Goal: Communication & Community: Participate in discussion

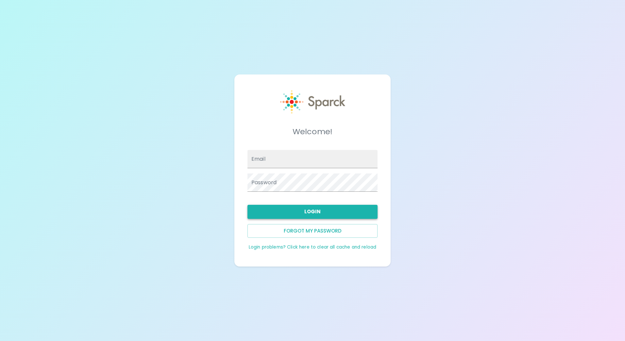
type input "[EMAIL_ADDRESS][DOMAIN_NAME]"
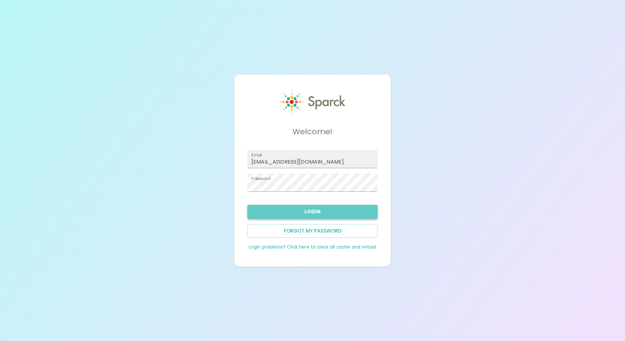
click at [321, 211] on button "Login" at bounding box center [312, 212] width 130 height 14
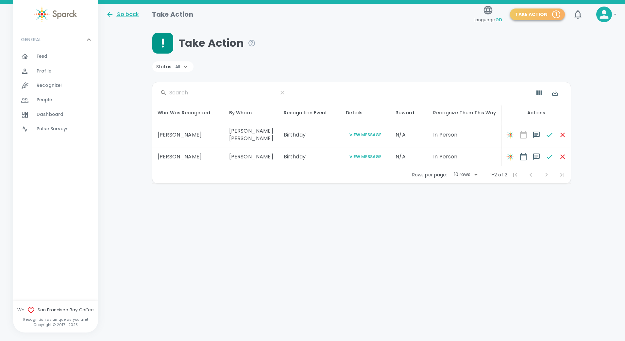
click at [546, 12] on button "Take Action 1" at bounding box center [537, 14] width 55 height 12
click at [556, 13] on p "1" at bounding box center [556, 14] width 2 height 7
click at [477, 174] on body "Skip Navigation Go back Take Action Language: en Take Action 1 0 ! GENERAL 0 Fe…" at bounding box center [312, 109] width 625 height 218
click at [381, 220] on div at bounding box center [312, 170] width 625 height 341
click at [49, 85] on span "Recognize!" at bounding box center [49, 85] width 25 height 7
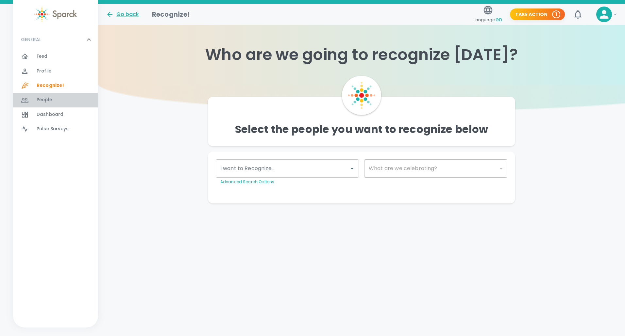
click at [49, 97] on span "People" at bounding box center [44, 100] width 15 height 7
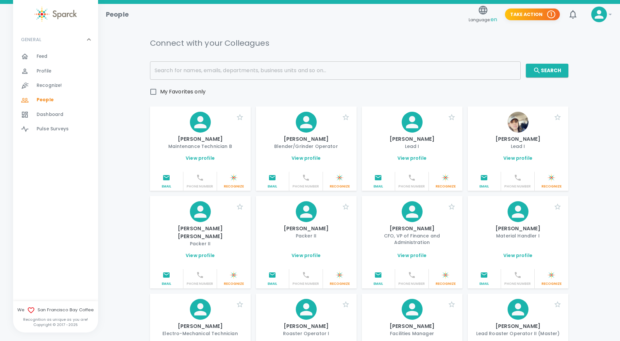
click at [52, 112] on span "Dashboard" at bounding box center [50, 114] width 27 height 7
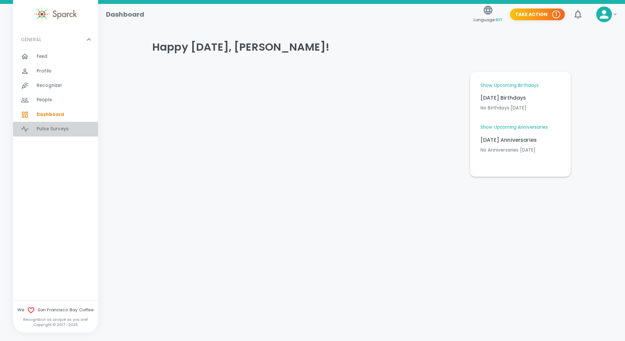
click at [53, 127] on span "Pulse Surveys" at bounding box center [53, 129] width 32 height 7
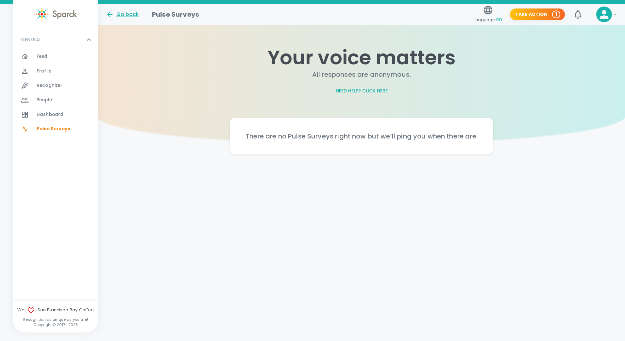
click at [43, 56] on span "Feed" at bounding box center [42, 56] width 11 height 7
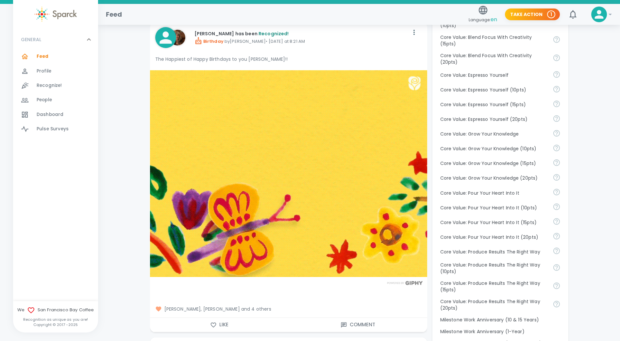
scroll to position [419, 0]
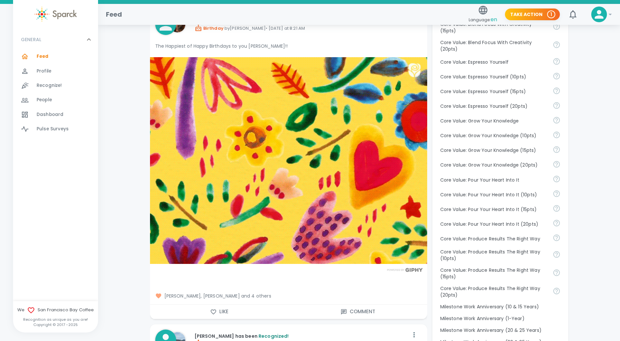
click at [281, 296] on span "[PERSON_NAME], [PERSON_NAME] and 4 others" at bounding box center [288, 296] width 267 height 7
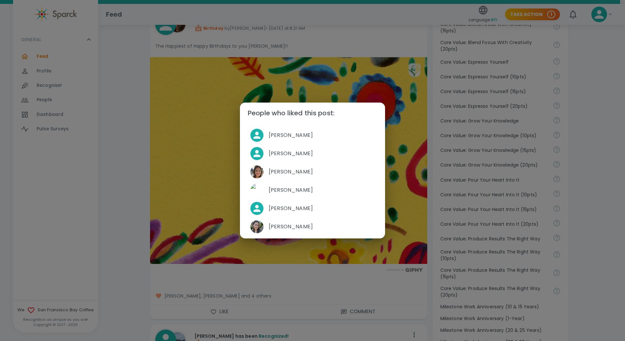
click at [354, 286] on div "People who liked this post: [PERSON_NAME] [PERSON_NAME] [PERSON_NAME] [PERSON_N…" at bounding box center [312, 170] width 625 height 341
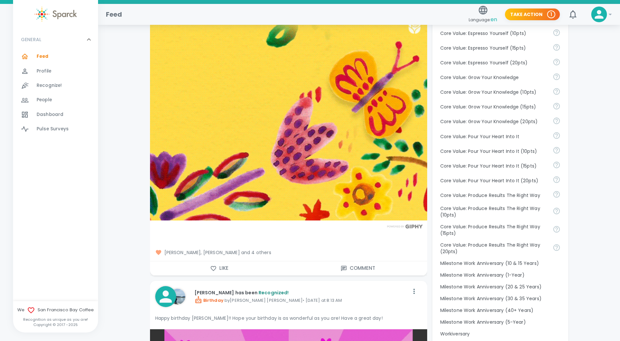
scroll to position [484, 0]
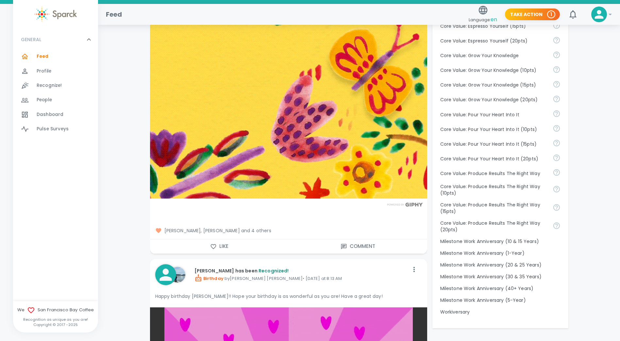
click at [344, 244] on icon "button" at bounding box center [344, 247] width 7 height 7
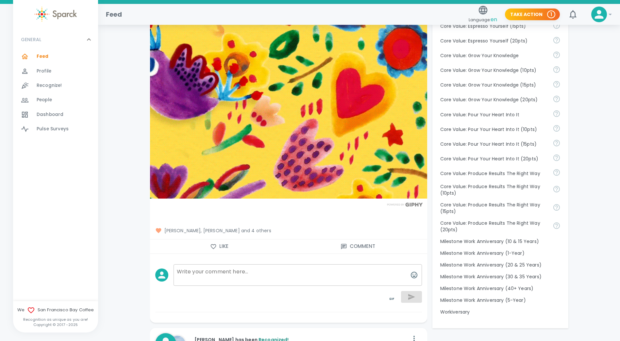
click at [188, 274] on textarea at bounding box center [298, 275] width 248 height 22
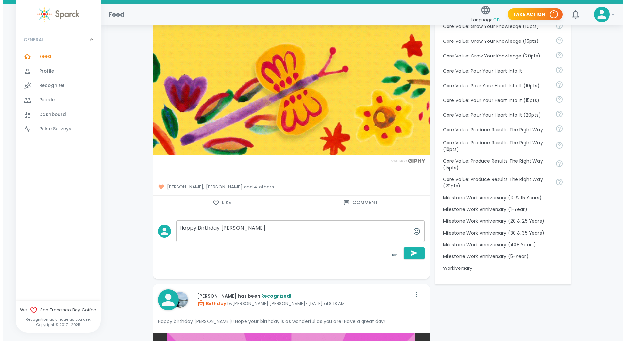
scroll to position [541, 0]
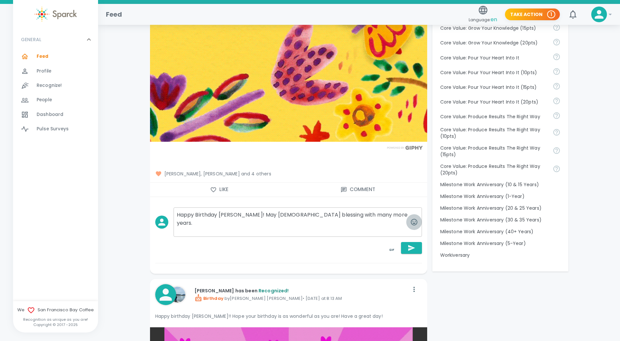
click at [414, 218] on icon "button" at bounding box center [414, 222] width 8 height 8
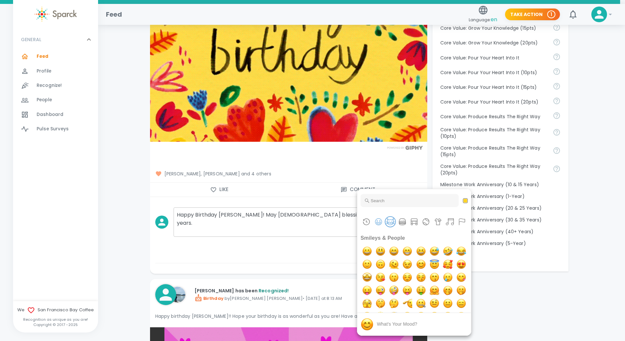
click at [389, 220] on button "Animals & Nature" at bounding box center [390, 222] width 10 height 10
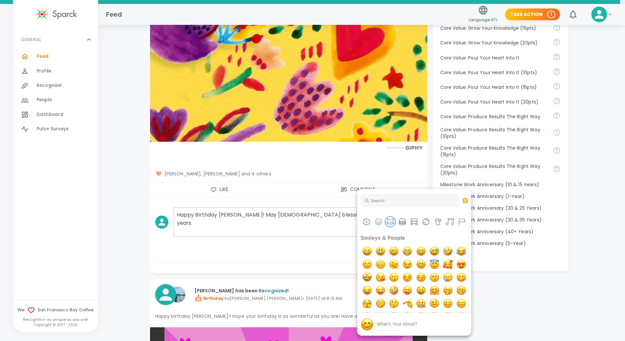
scroll to position [994, 0]
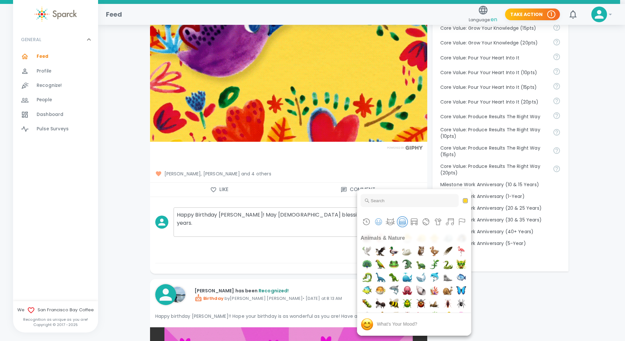
click at [401, 219] on button "Food & Drink" at bounding box center [402, 222] width 10 height 10
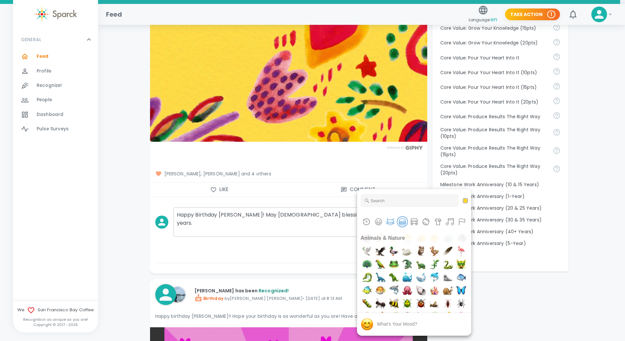
scroll to position [1281, 0]
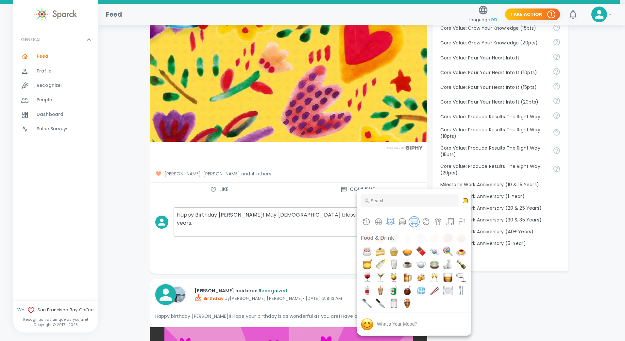
click at [413, 219] on button "Travel & Places" at bounding box center [414, 222] width 10 height 10
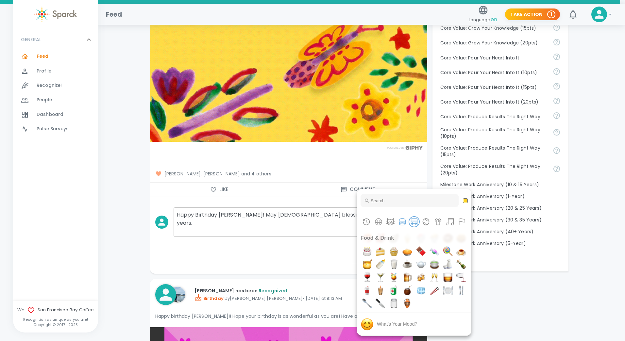
scroll to position [1543, 0]
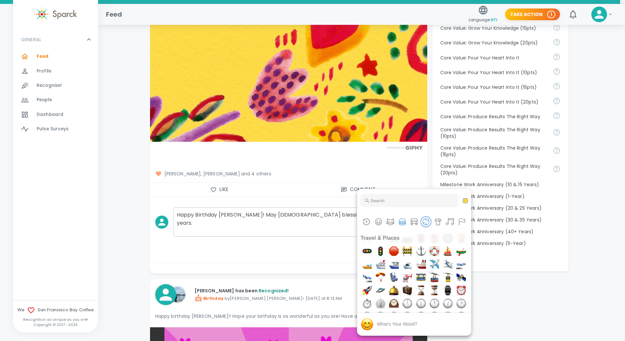
click at [424, 221] on button "Activities" at bounding box center [426, 222] width 10 height 10
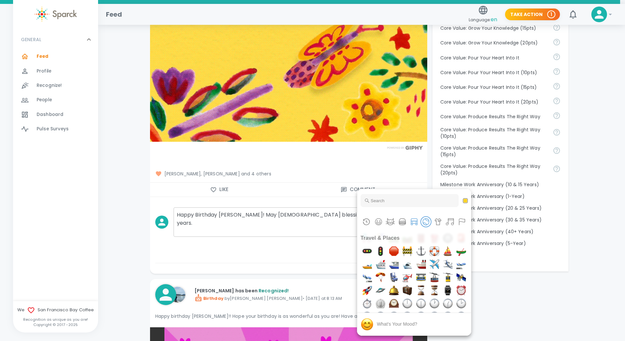
scroll to position [1974, 0]
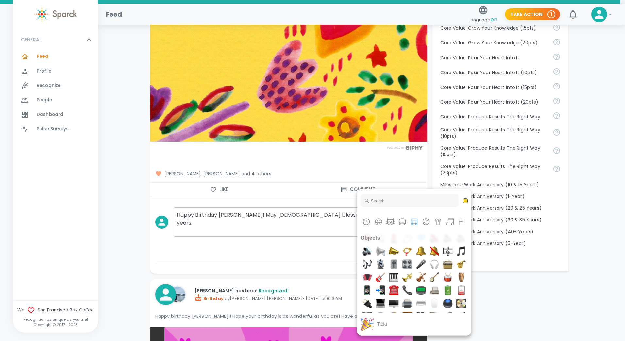
click at [455, 23] on img "tada" at bounding box center [461, 15] width 13 height 13
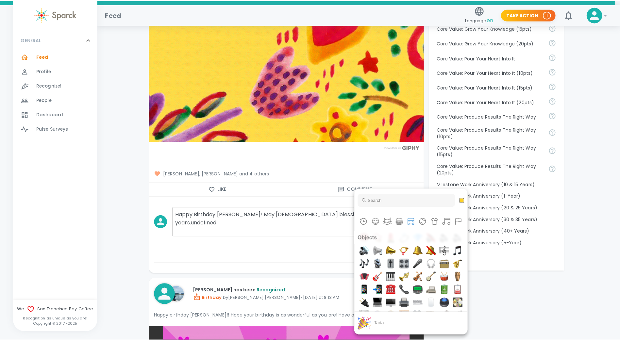
scroll to position [2000, 0]
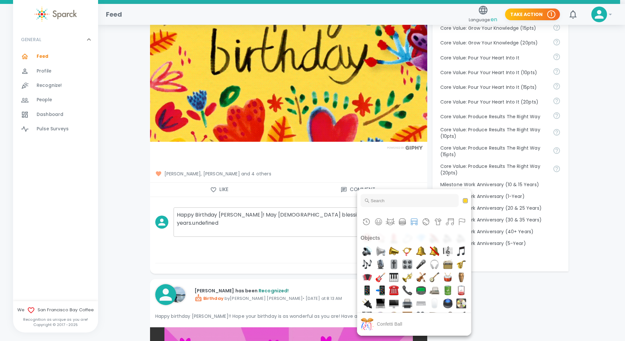
click at [374, 36] on img "confetti ball" at bounding box center [367, 29] width 13 height 13
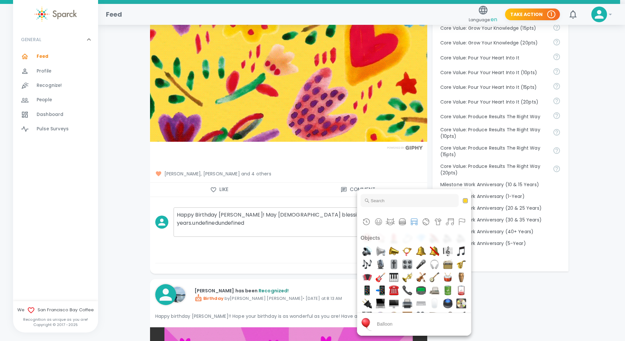
click at [453, 23] on img "balloon" at bounding box center [447, 15] width 13 height 13
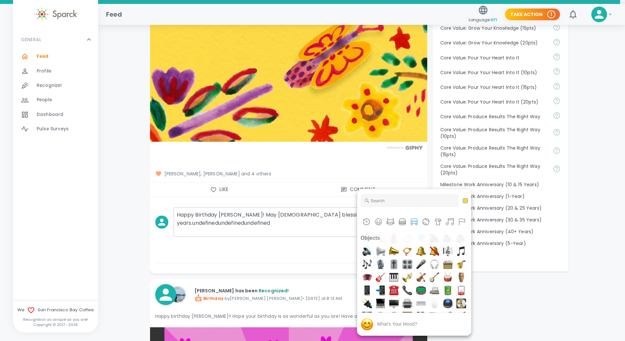
click at [542, 313] on div at bounding box center [312, 170] width 625 height 341
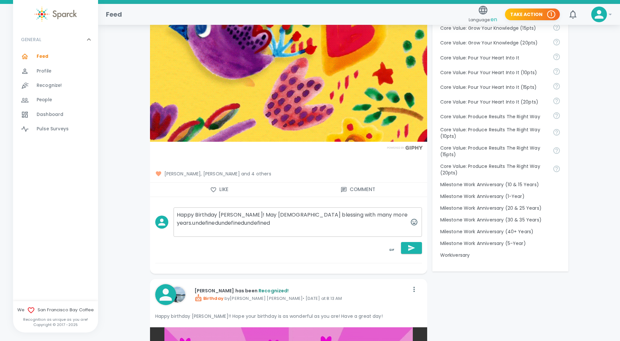
click at [277, 223] on textarea "Happy Birthday [PERSON_NAME]! May [DEMOGRAPHIC_DATA] blessing with many more ye…" at bounding box center [298, 222] width 248 height 29
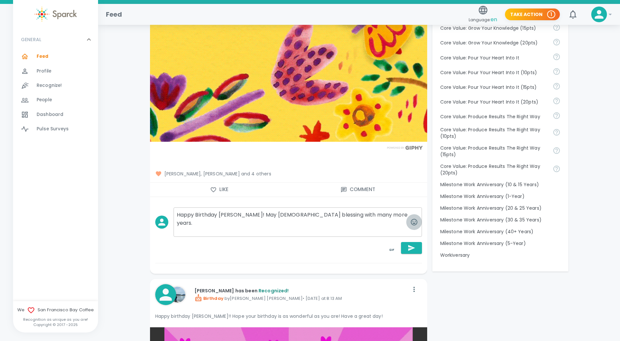
click at [413, 218] on icon "button" at bounding box center [414, 222] width 8 height 8
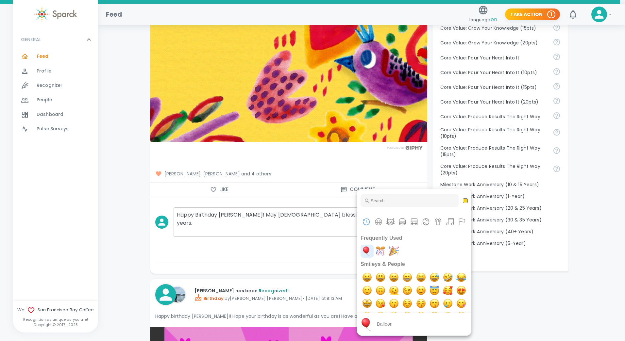
click at [366, 248] on img "balloon" at bounding box center [367, 251] width 13 height 13
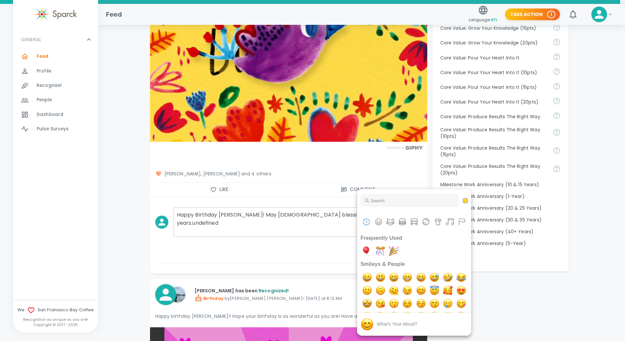
click at [336, 227] on div at bounding box center [312, 170] width 625 height 341
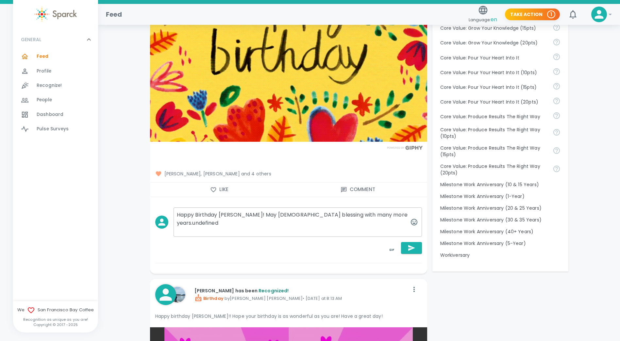
click at [374, 215] on textarea "Happy Birthday [PERSON_NAME]! May [DEMOGRAPHIC_DATA] blessing with many more ye…" at bounding box center [298, 222] width 248 height 29
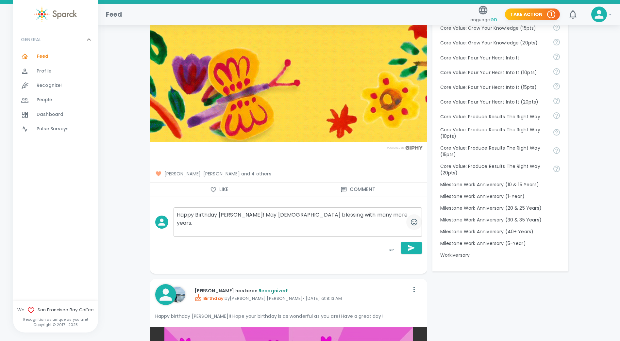
type textarea "Happy Birthday [PERSON_NAME]! May [DEMOGRAPHIC_DATA] blessing with many more ye…"
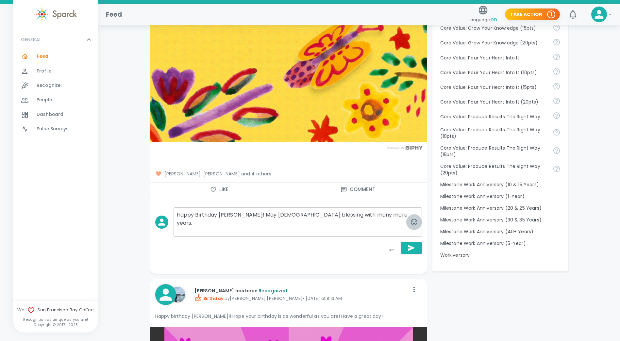
click at [414, 218] on icon "button" at bounding box center [414, 222] width 8 height 8
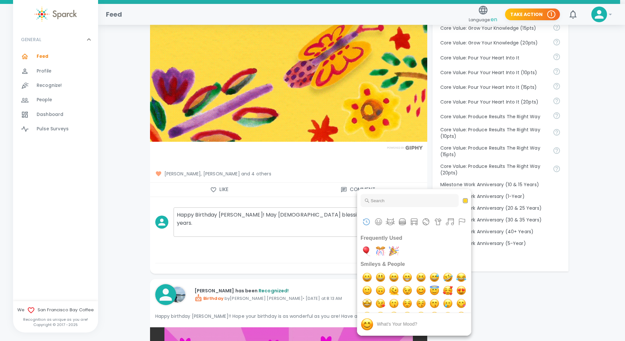
click at [320, 247] on div at bounding box center [312, 170] width 625 height 341
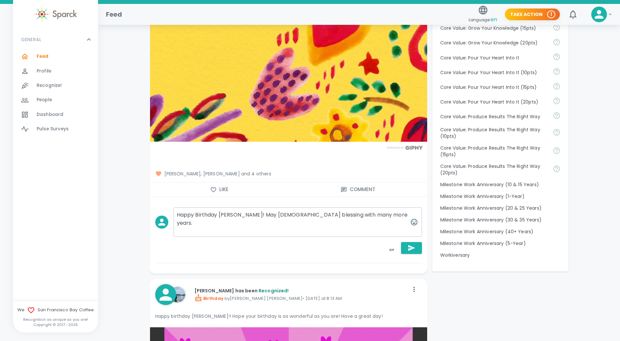
click at [346, 213] on textarea "Happy Birthday [PERSON_NAME]! May [DEMOGRAPHIC_DATA] blessing with many more ye…" at bounding box center [298, 222] width 248 height 29
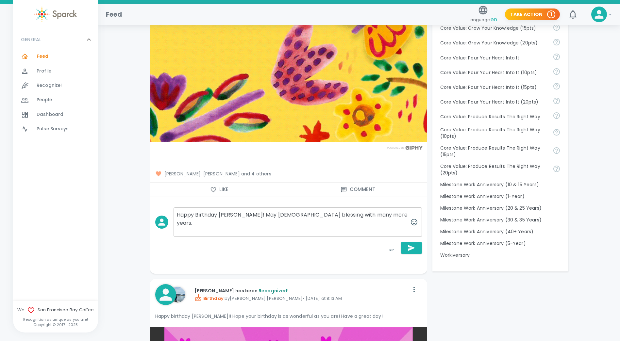
click at [352, 215] on textarea "Happy Birthday [PERSON_NAME]! May [DEMOGRAPHIC_DATA] blessing with many more ye…" at bounding box center [298, 222] width 248 height 29
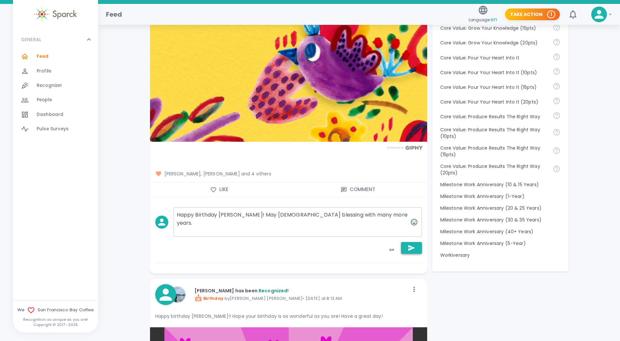
type textarea "Happy Birthday [PERSON_NAME]! May [DEMOGRAPHIC_DATA] blessing with many more ye…"
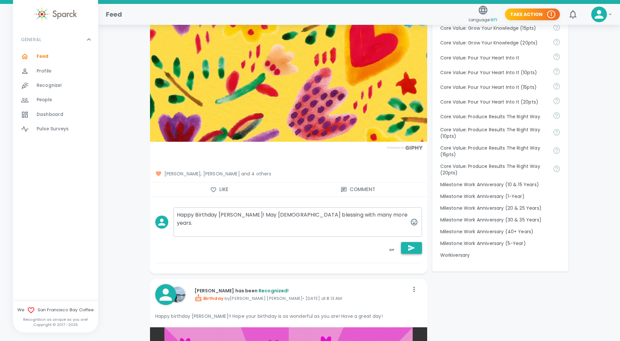
click at [410, 244] on icon "button" at bounding box center [412, 248] width 8 height 8
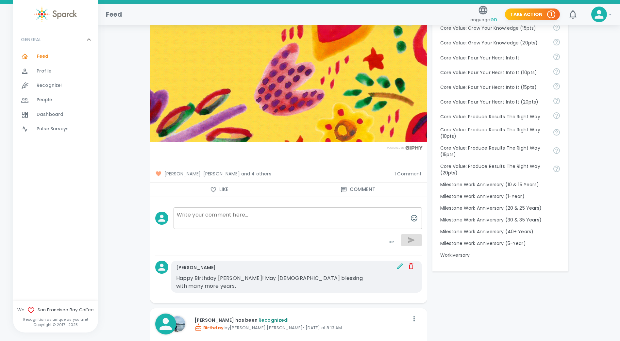
click at [254, 217] on textarea at bounding box center [298, 219] width 248 height 22
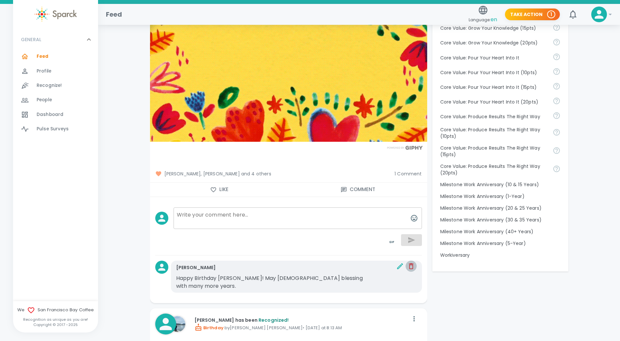
click at [411, 265] on icon "button" at bounding box center [411, 266] width 5 height 6
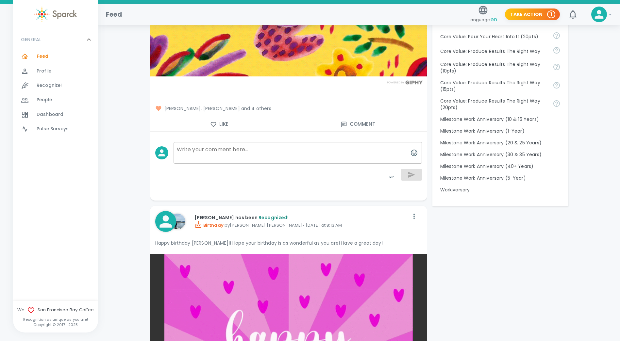
scroll to position [637, 0]
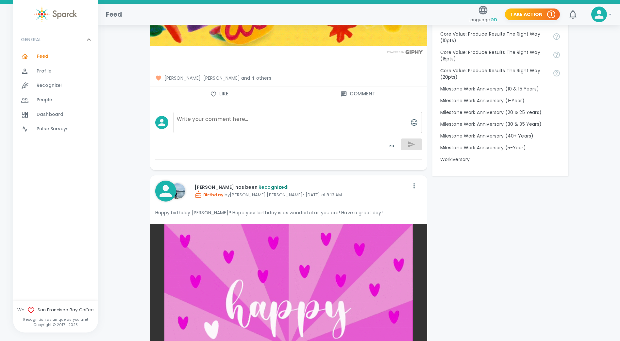
click at [266, 120] on textarea at bounding box center [298, 123] width 248 height 22
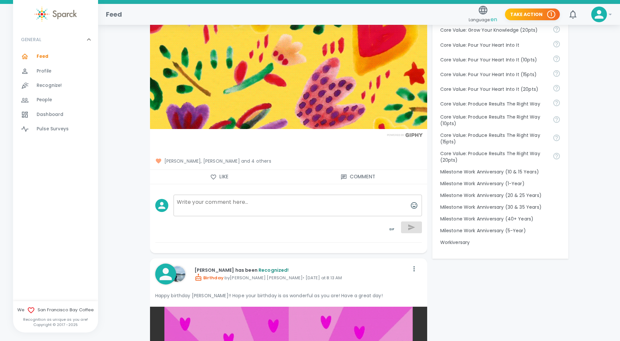
scroll to position [545, 0]
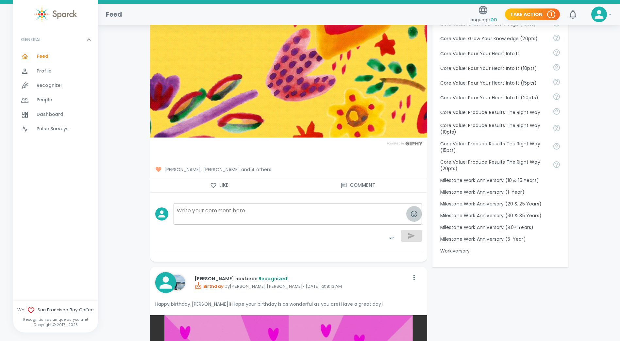
click at [413, 211] on icon "button" at bounding box center [414, 214] width 8 height 8
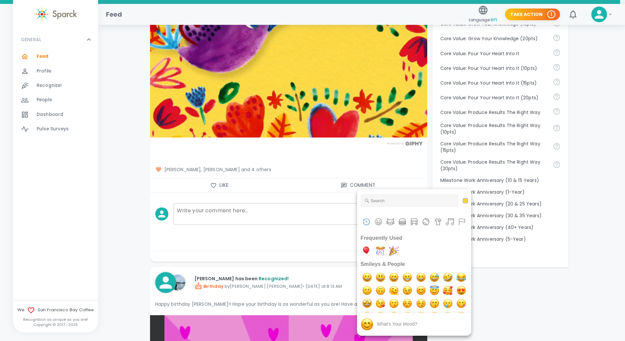
click at [255, 205] on div at bounding box center [312, 170] width 625 height 341
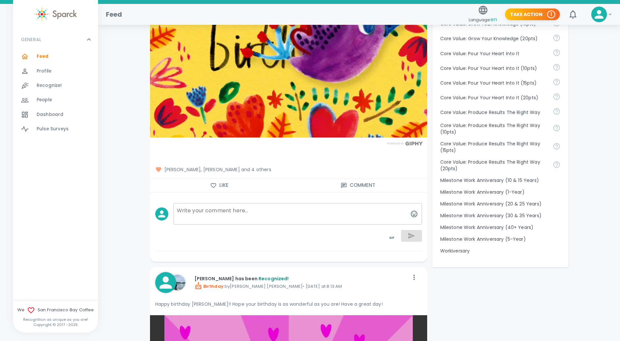
click at [225, 235] on div at bounding box center [283, 233] width 277 height 26
click at [279, 230] on div at bounding box center [283, 233] width 277 height 26
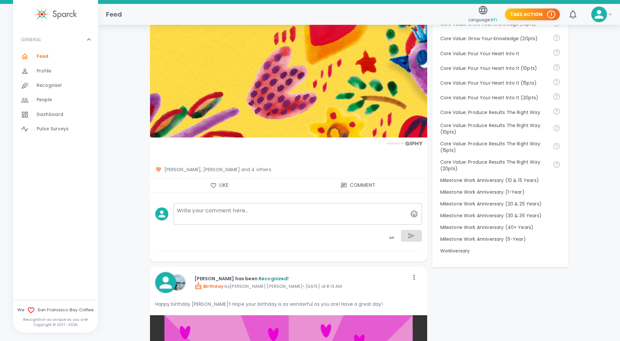
click at [191, 214] on textarea at bounding box center [298, 214] width 248 height 22
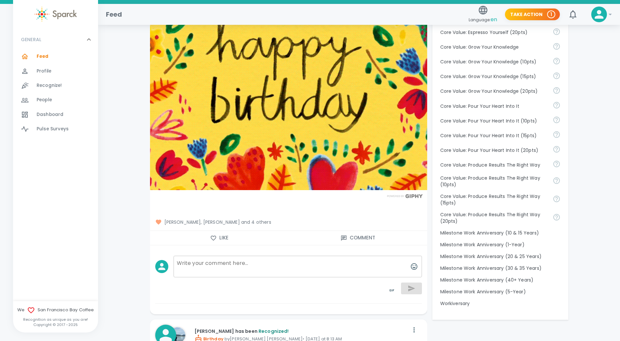
scroll to position [501, 0]
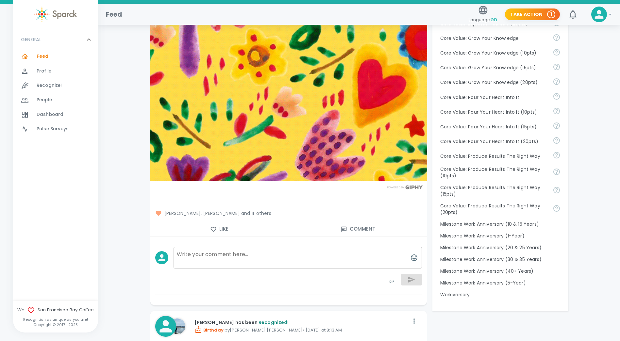
click at [188, 255] on textarea at bounding box center [298, 258] width 248 height 22
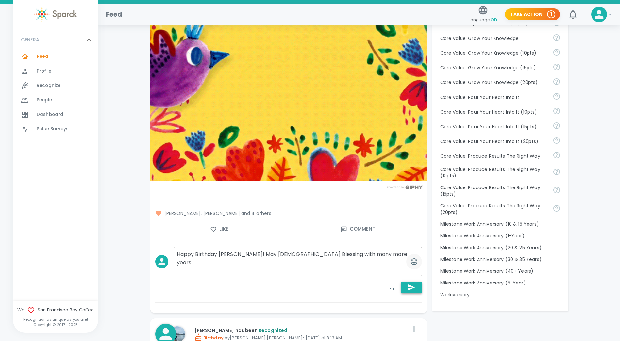
type textarea "Happy Birthday [PERSON_NAME]! May [DEMOGRAPHIC_DATA] Blessing with many more ye…"
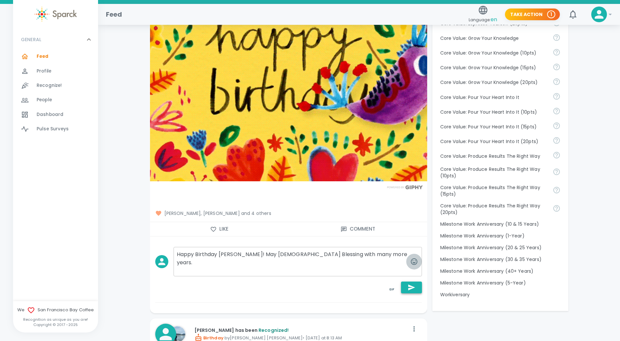
click at [414, 258] on icon "button" at bounding box center [414, 262] width 8 height 8
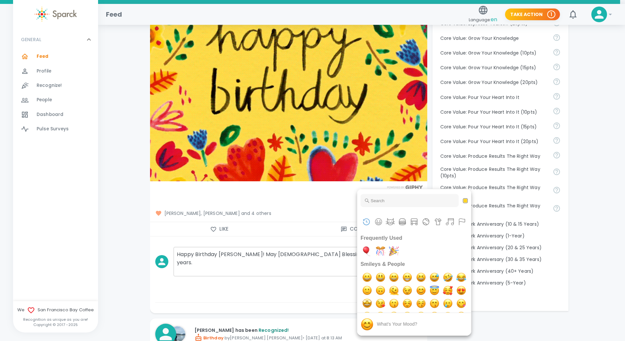
click at [367, 322] on img at bounding box center [367, 324] width 13 height 13
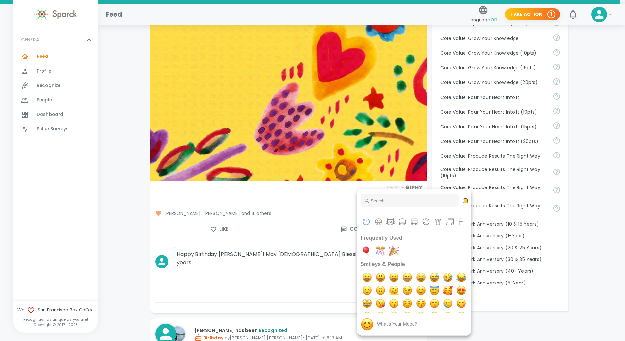
click at [342, 260] on div at bounding box center [312, 170] width 625 height 341
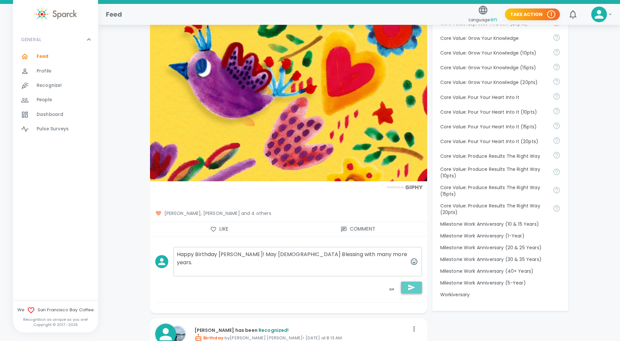
click at [412, 284] on icon "button" at bounding box center [412, 288] width 8 height 8
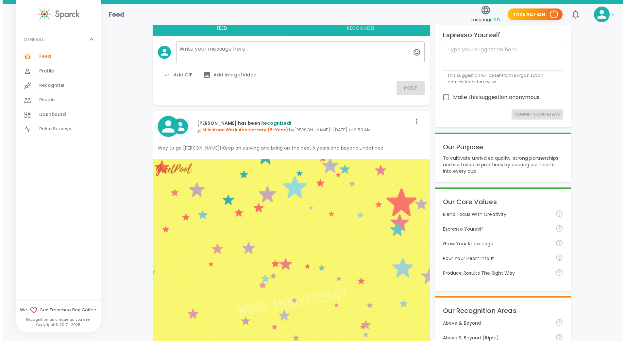
scroll to position [0, 0]
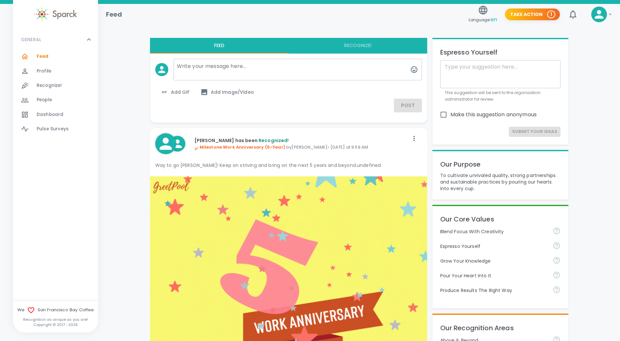
click at [190, 68] on textarea at bounding box center [298, 70] width 248 height 22
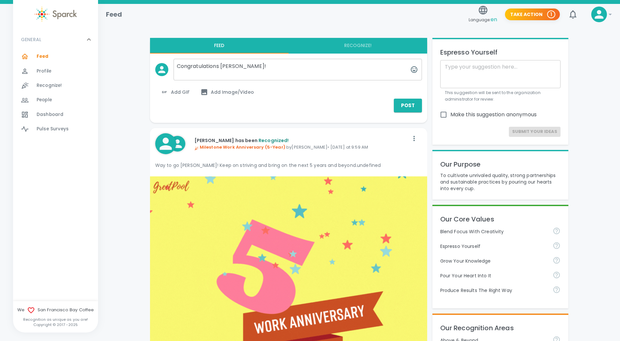
type textarea "Congratulations [PERSON_NAME]!"
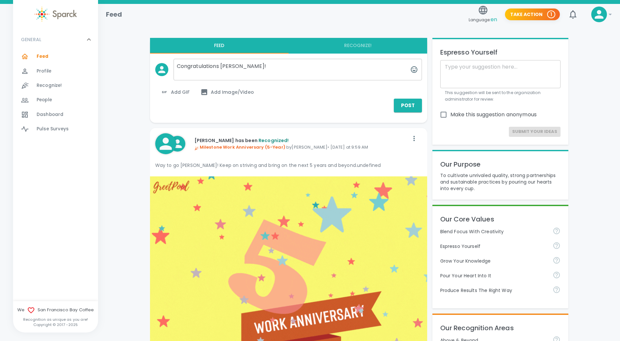
click at [181, 90] on span "Add GIF" at bounding box center [174, 92] width 29 height 8
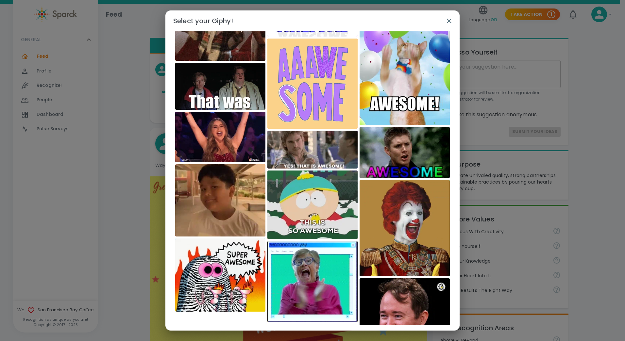
scroll to position [205, 0]
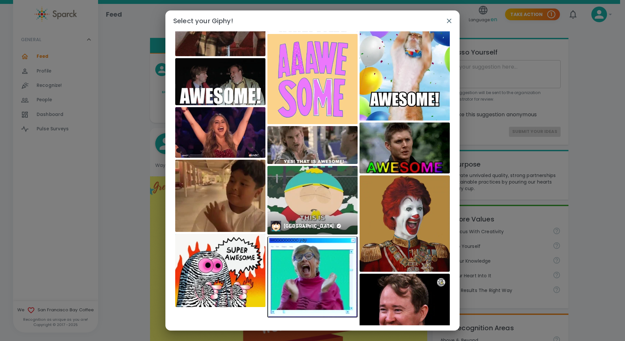
click at [317, 211] on img at bounding box center [312, 200] width 90 height 69
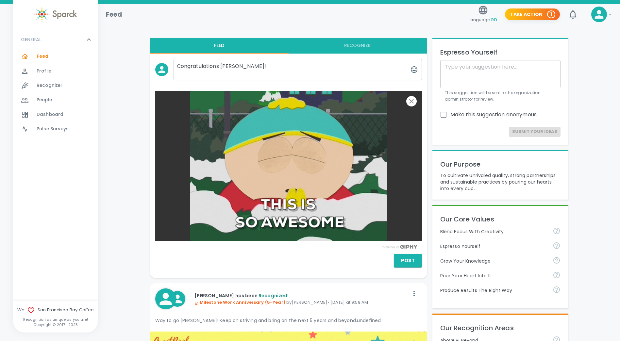
click at [406, 260] on button "Post" at bounding box center [408, 261] width 28 height 14
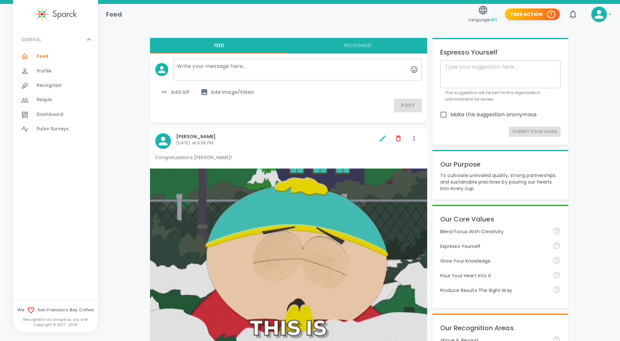
click at [597, 13] on icon at bounding box center [599, 14] width 13 height 13
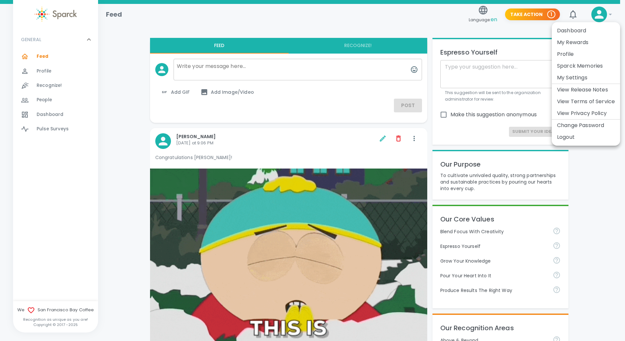
click at [568, 136] on li "Logout" at bounding box center [586, 137] width 68 height 12
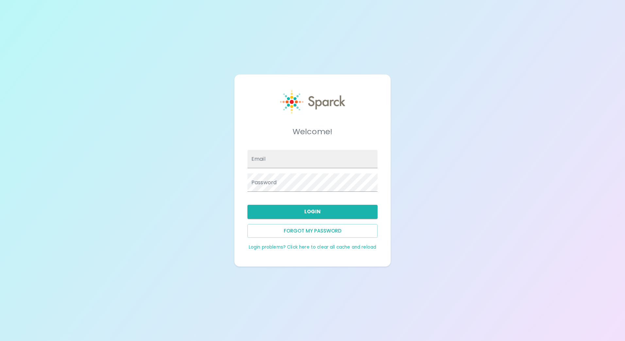
type input "[EMAIL_ADDRESS][DOMAIN_NAME]"
